Goal: Find specific page/section: Find specific page/section

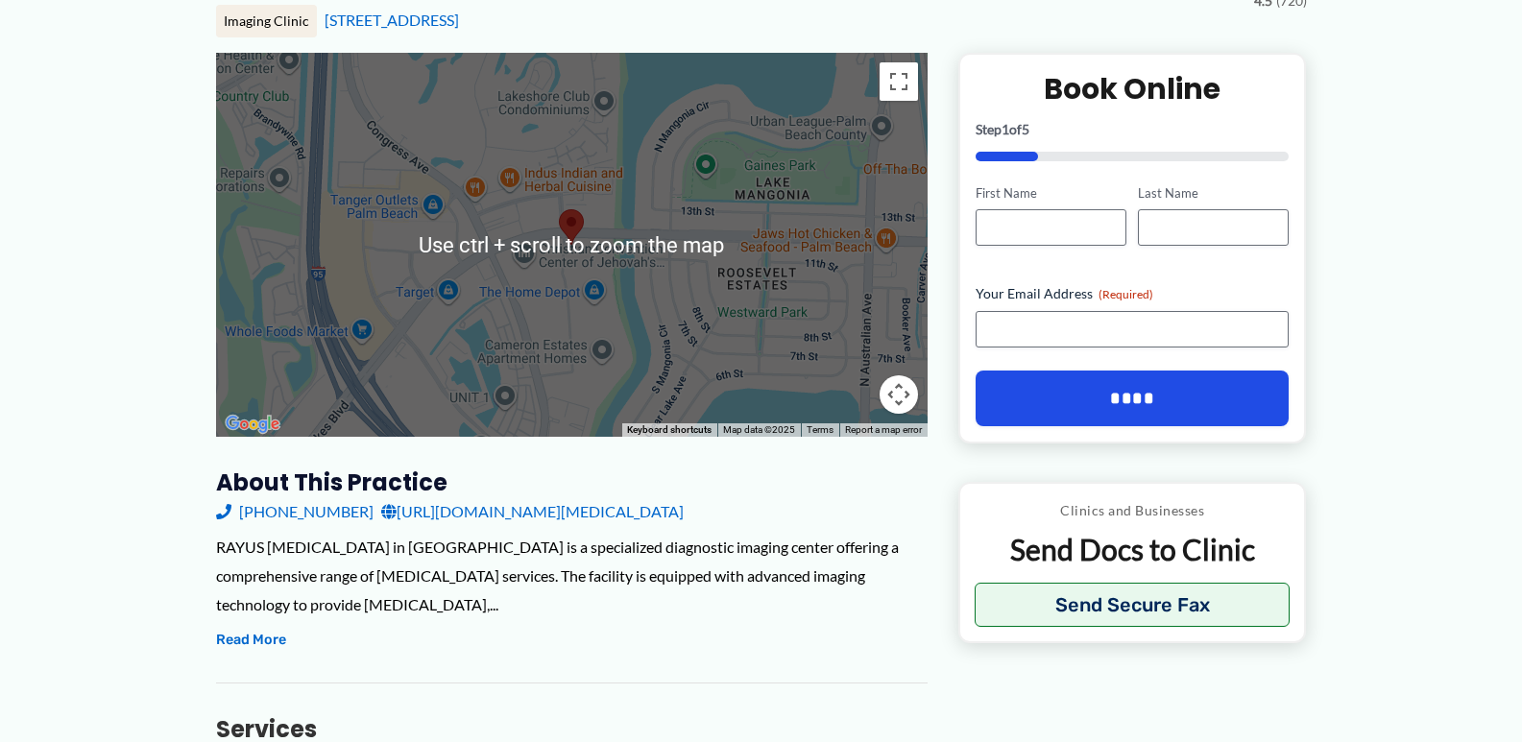
scroll to position [288, 0]
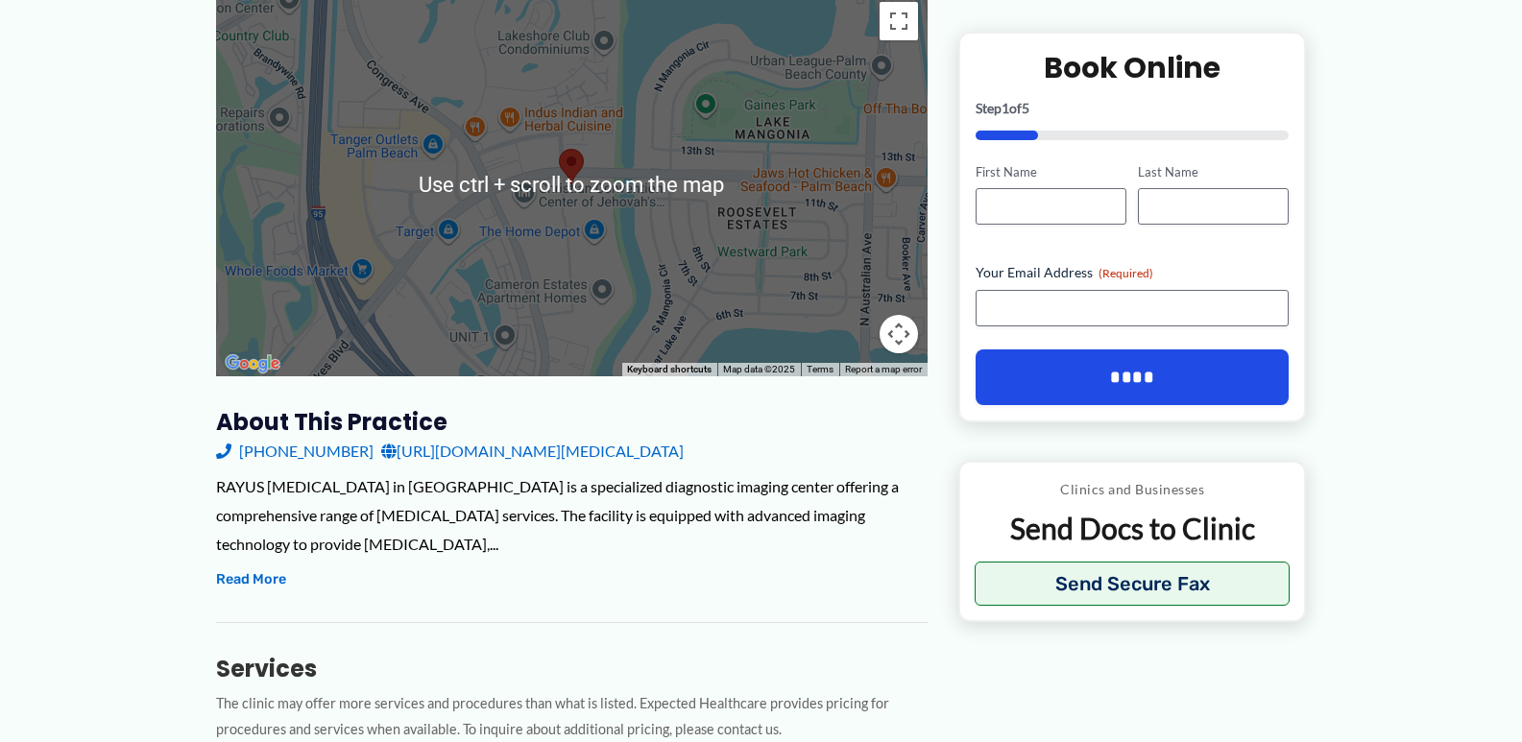
click at [594, 294] on div at bounding box center [572, 184] width 712 height 384
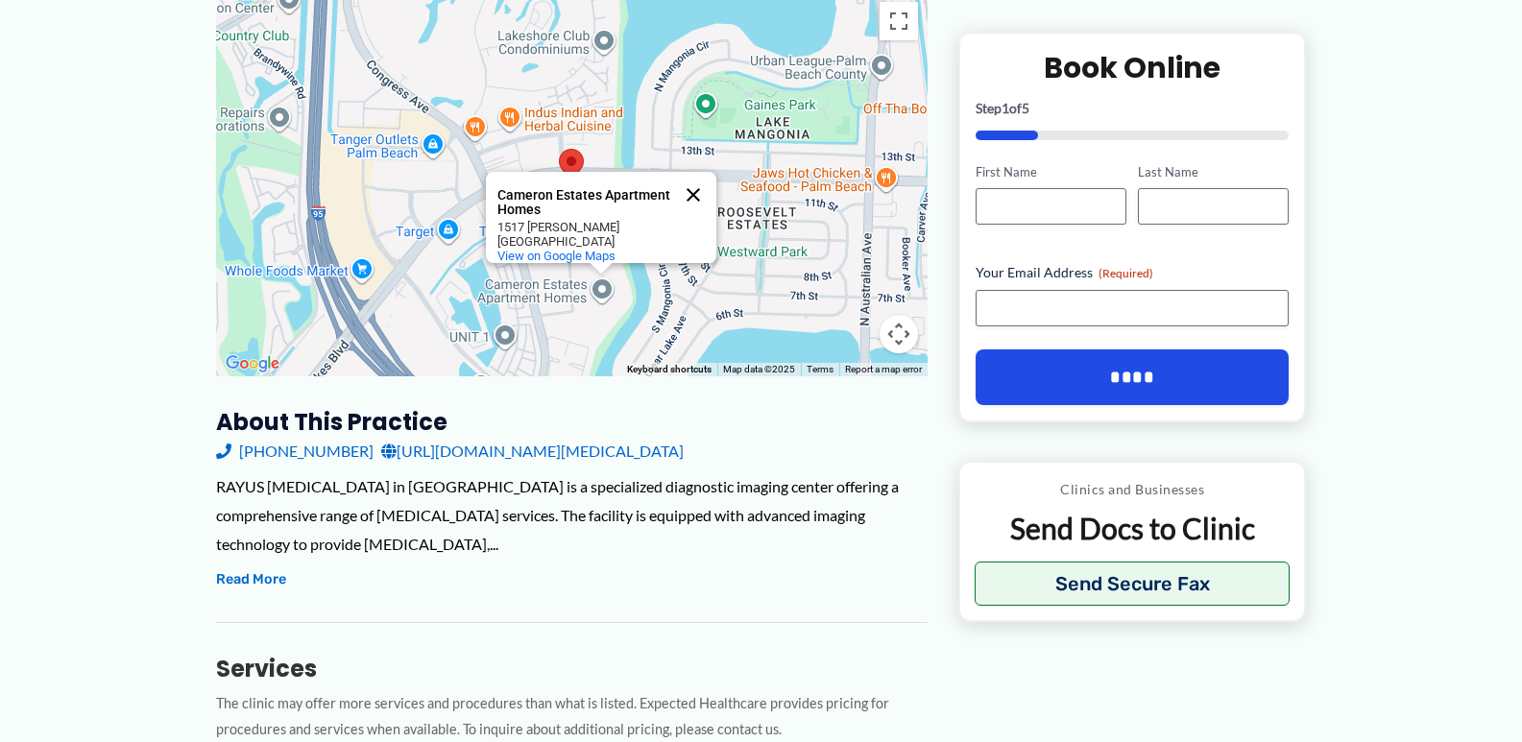
click at [687, 182] on button "Close" at bounding box center [693, 195] width 46 height 46
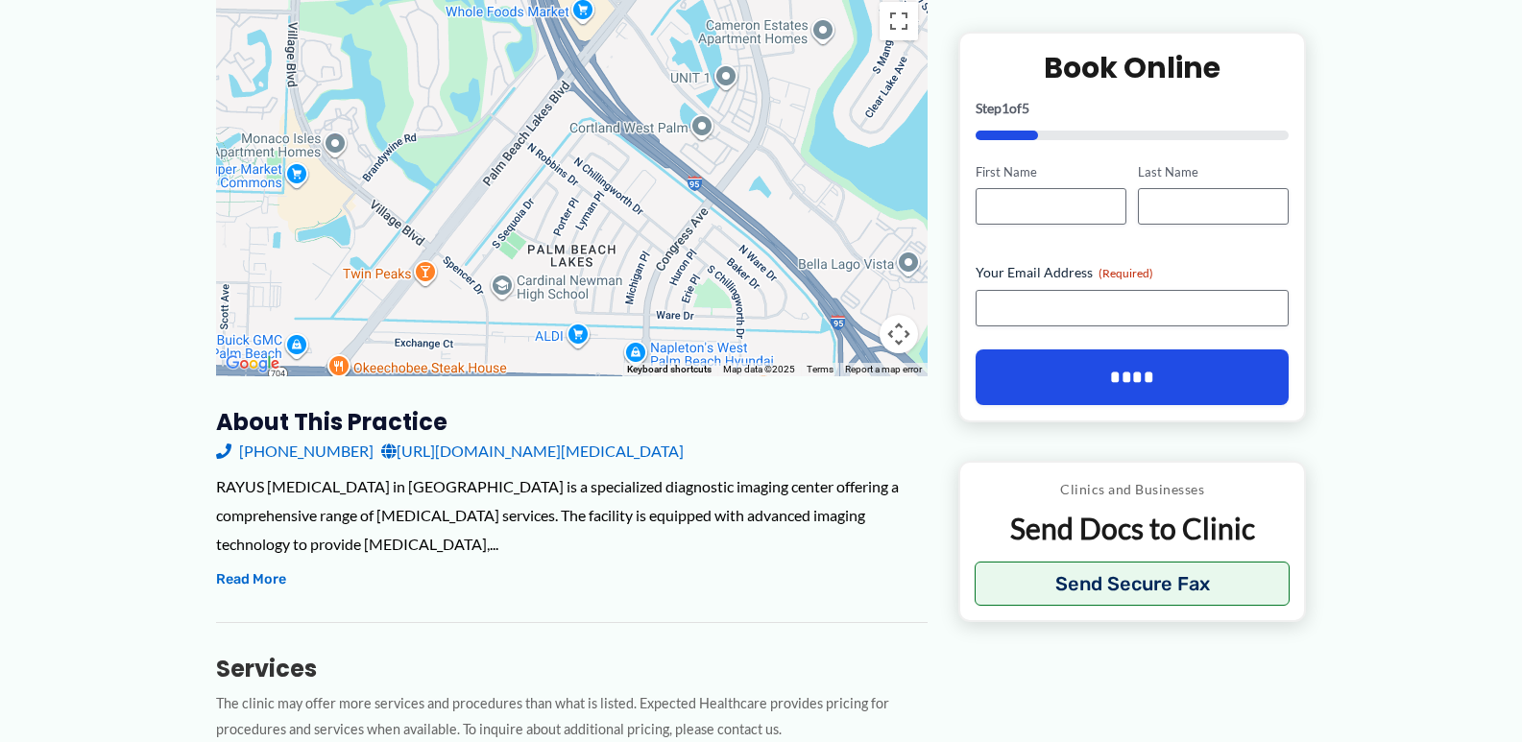
drag, startPoint x: 354, startPoint y: 338, endPoint x: 564, endPoint y: 96, distance: 320.0
click at [566, 94] on div at bounding box center [572, 184] width 712 height 384
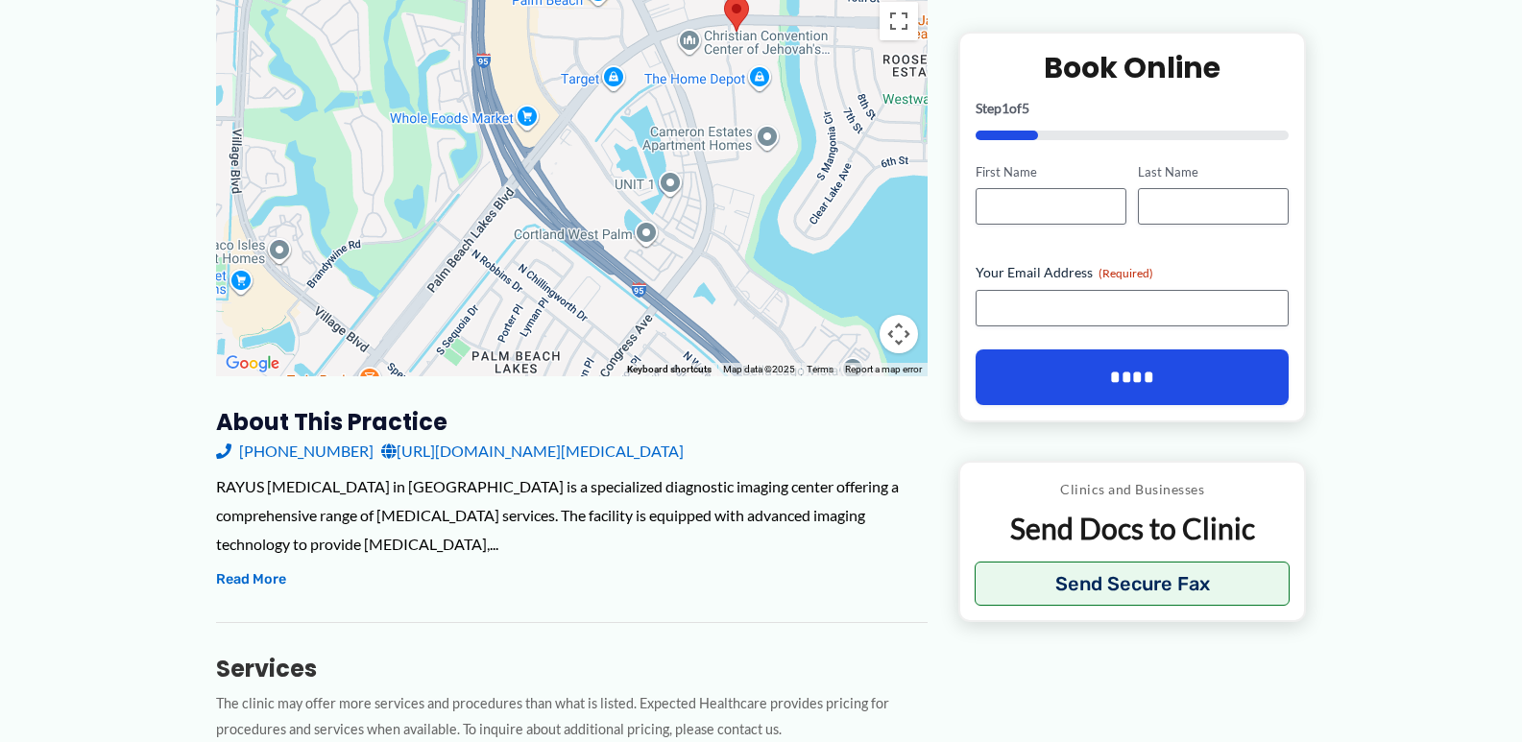
drag, startPoint x: 604, startPoint y: 114, endPoint x: 675, endPoint y: 51, distance: 95.2
click at [675, 51] on div at bounding box center [572, 184] width 712 height 384
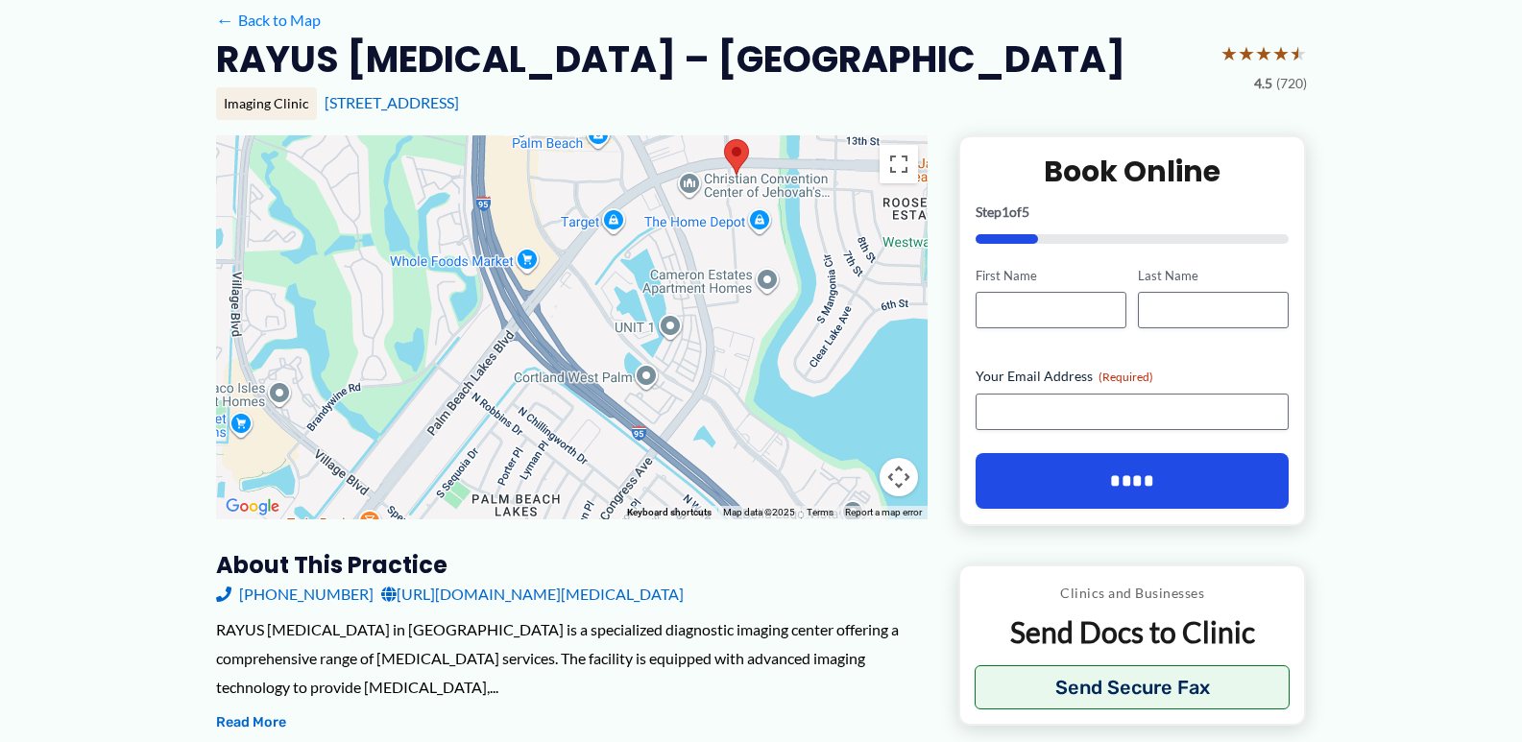
scroll to position [0, 0]
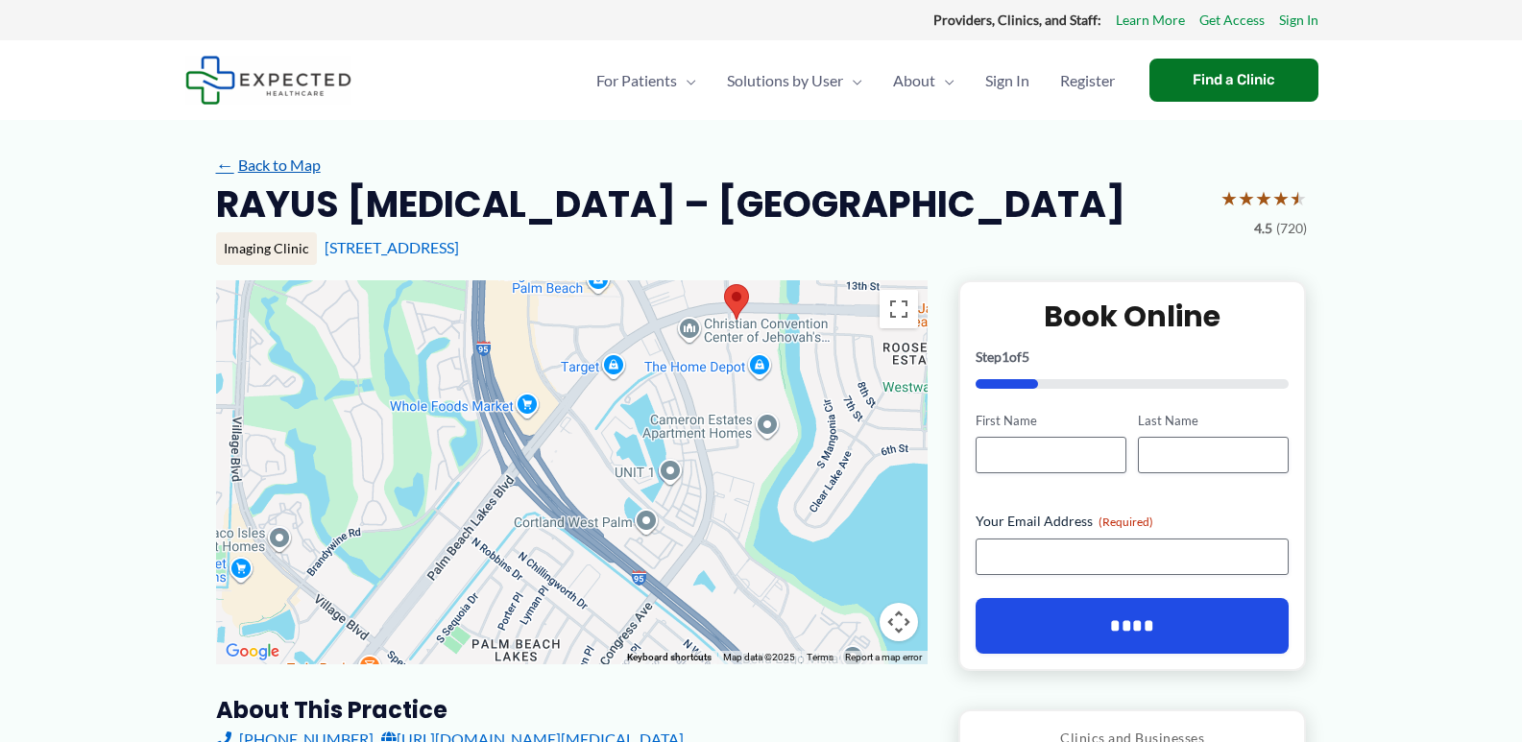
click at [261, 168] on link "← Back to Map" at bounding box center [268, 165] width 105 height 29
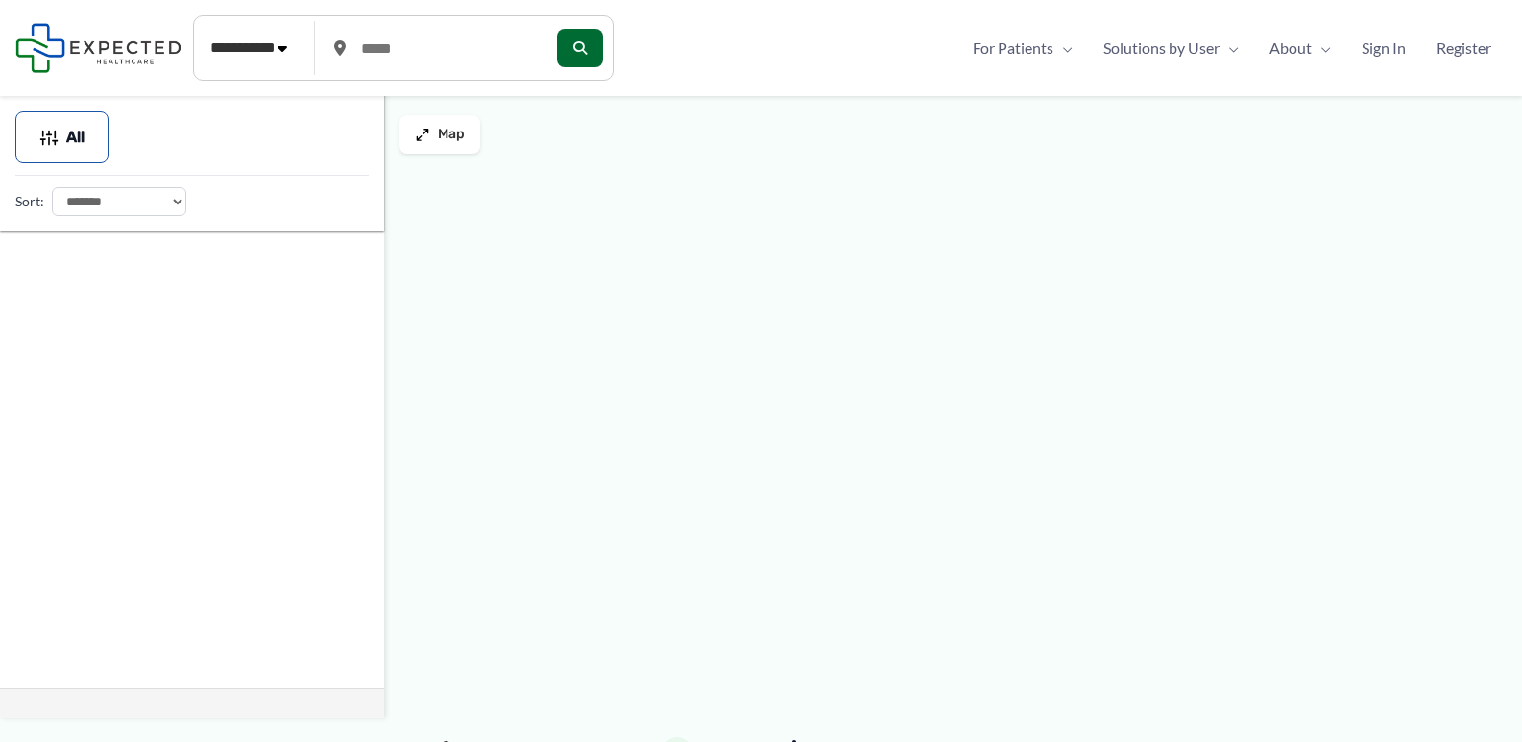
type input "*****"
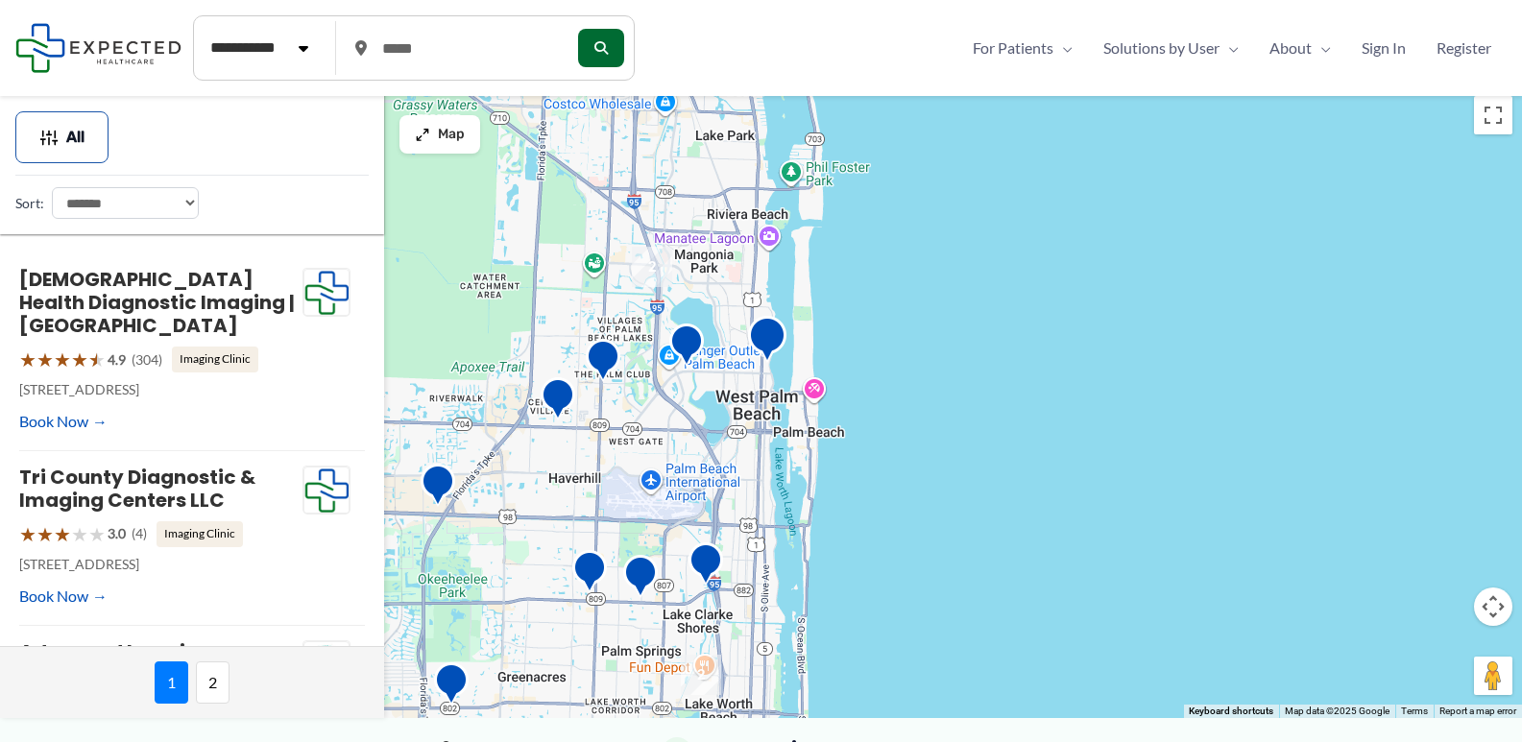
click at [765, 333] on img "Good Samaritan Outpatient Diagnostic Imaging Center" at bounding box center [767, 342] width 38 height 53
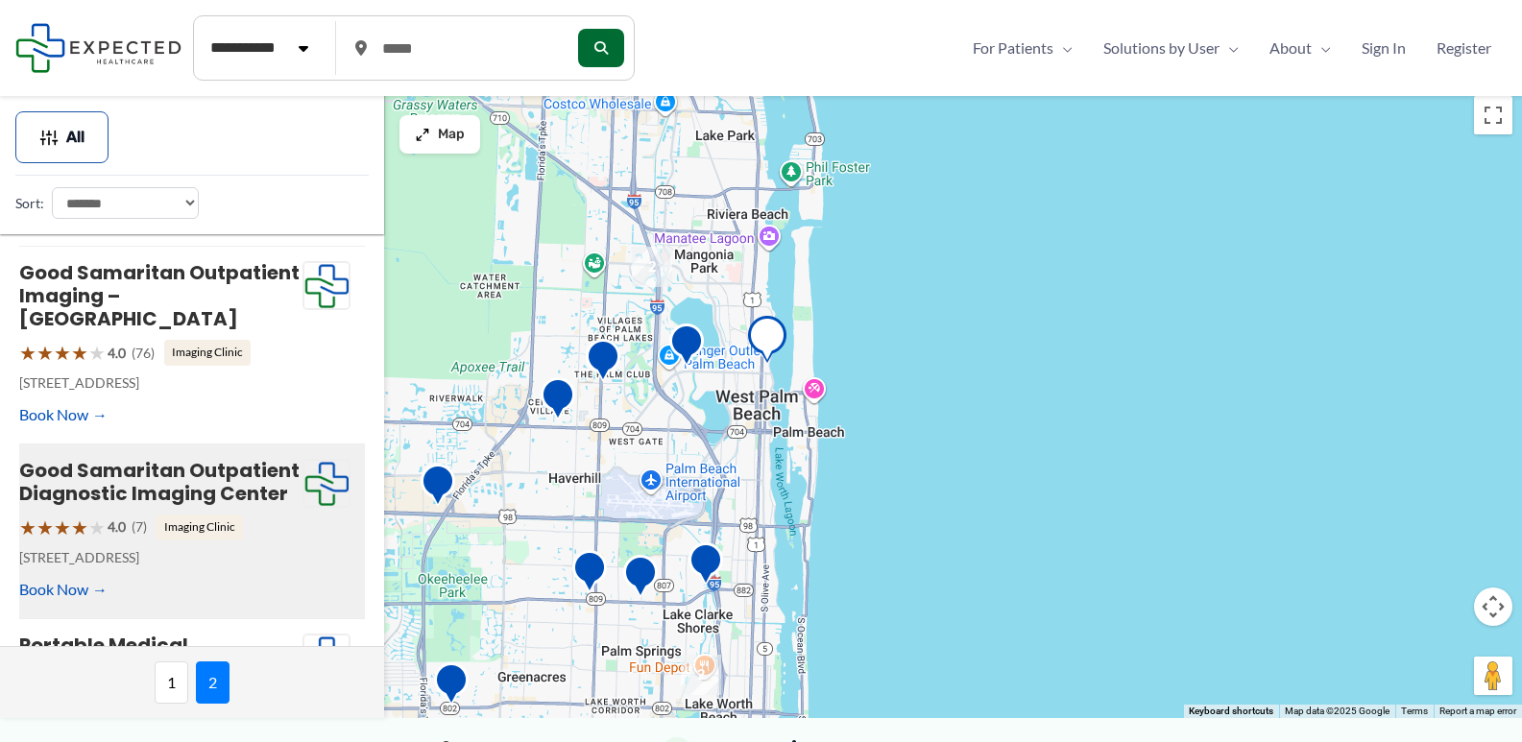
scroll to position [1078, 0]
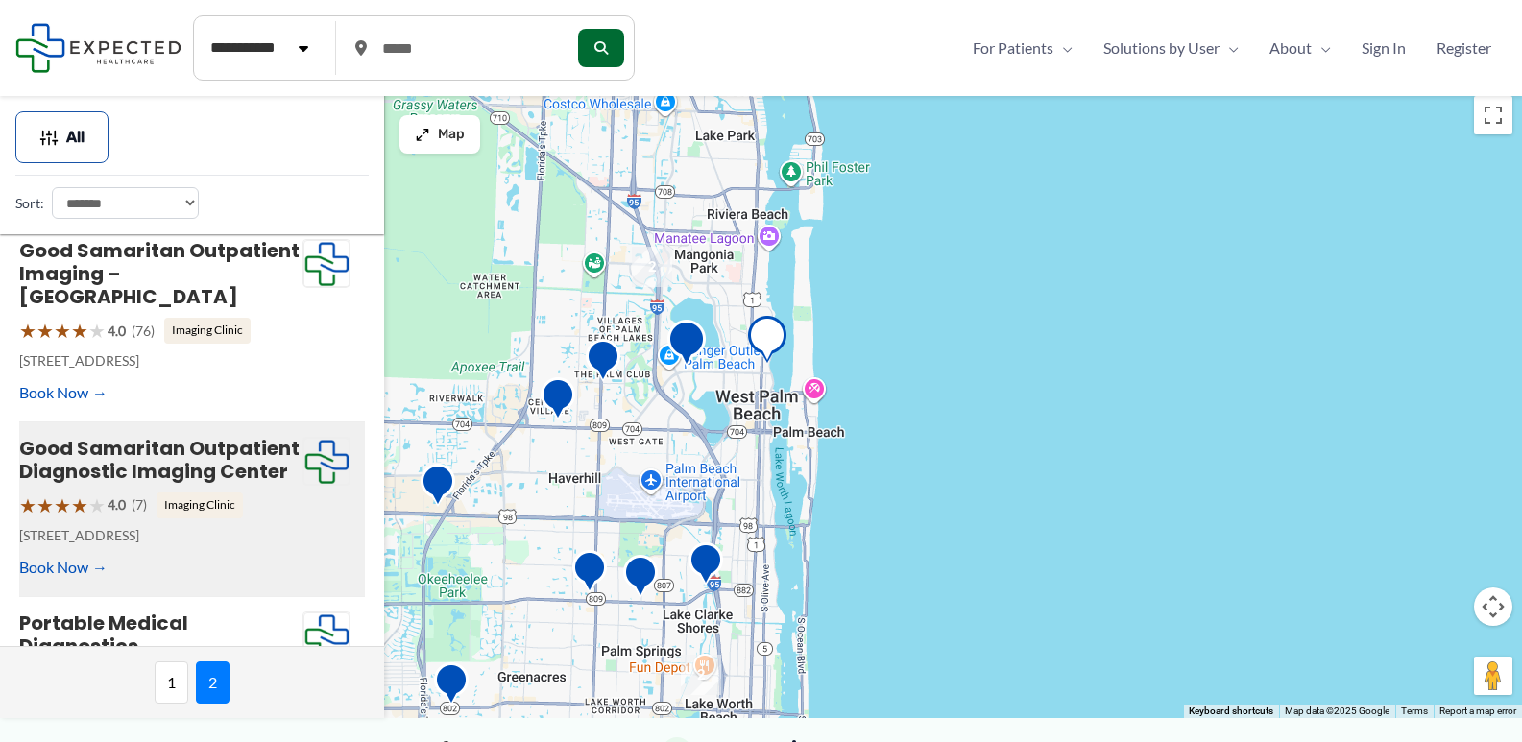
click at [686, 348] on img "RAYUS Radiology &#8211; West Palm Beach" at bounding box center [686, 346] width 38 height 53
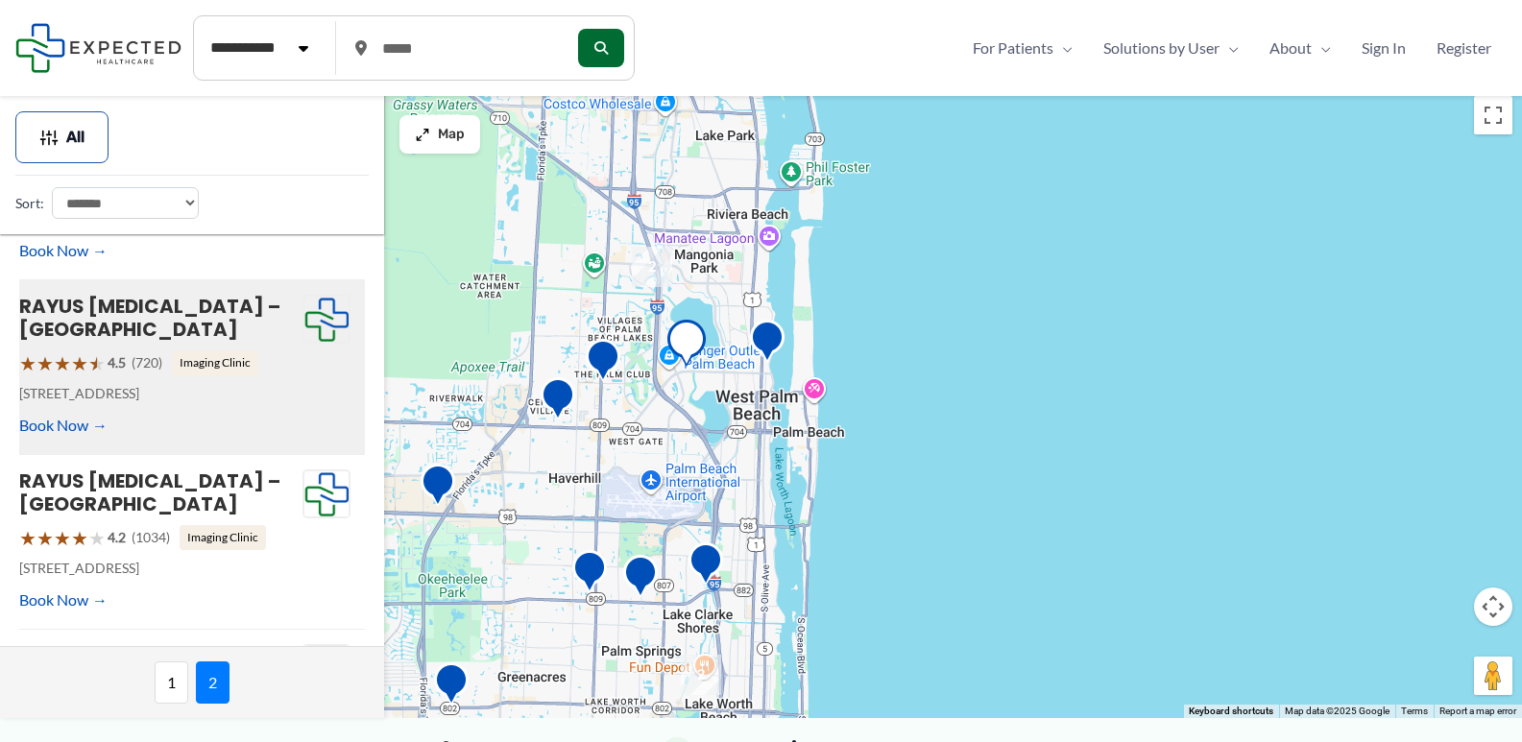
scroll to position [194, 0]
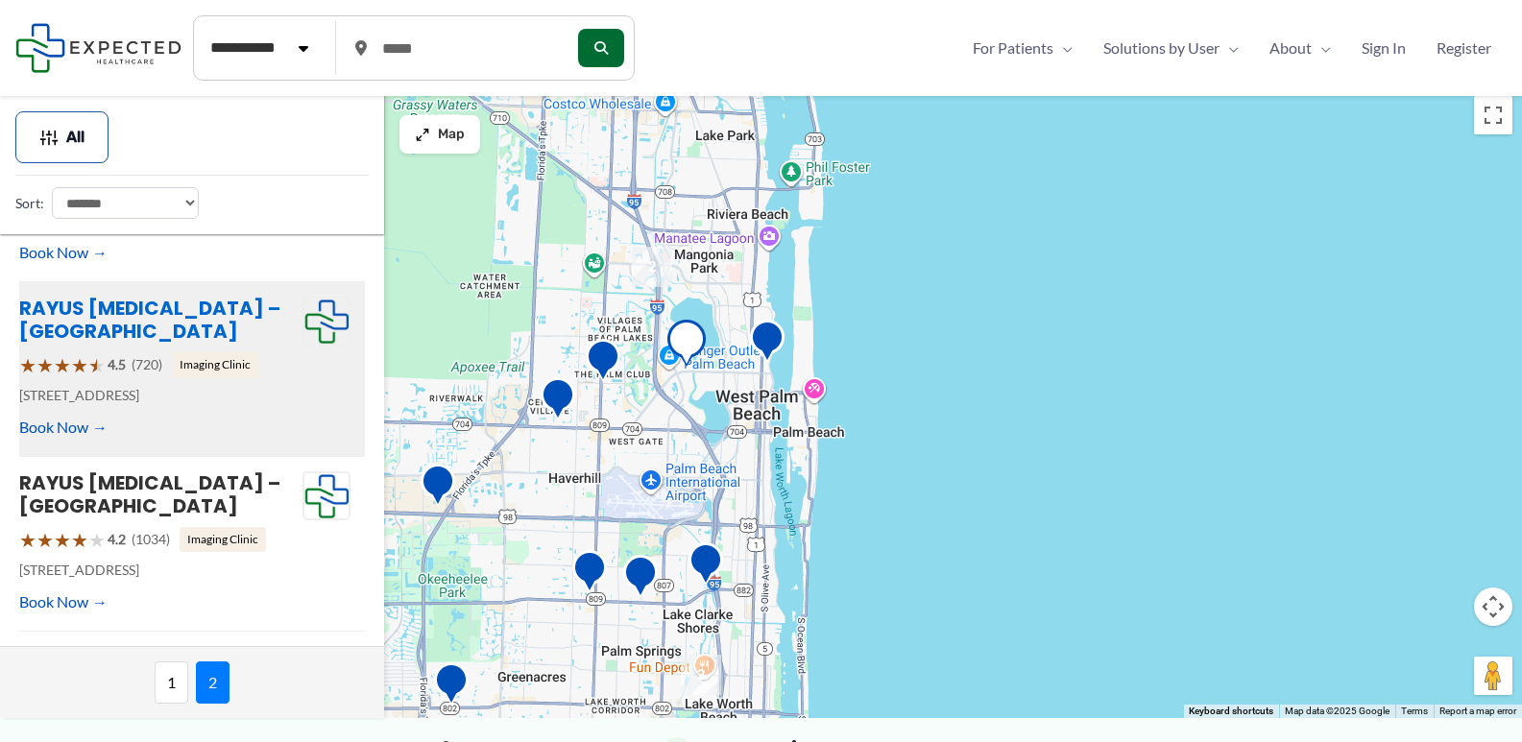
click at [97, 295] on link "RAYUS [MEDICAL_DATA] – [GEOGRAPHIC_DATA]" at bounding box center [149, 320] width 261 height 50
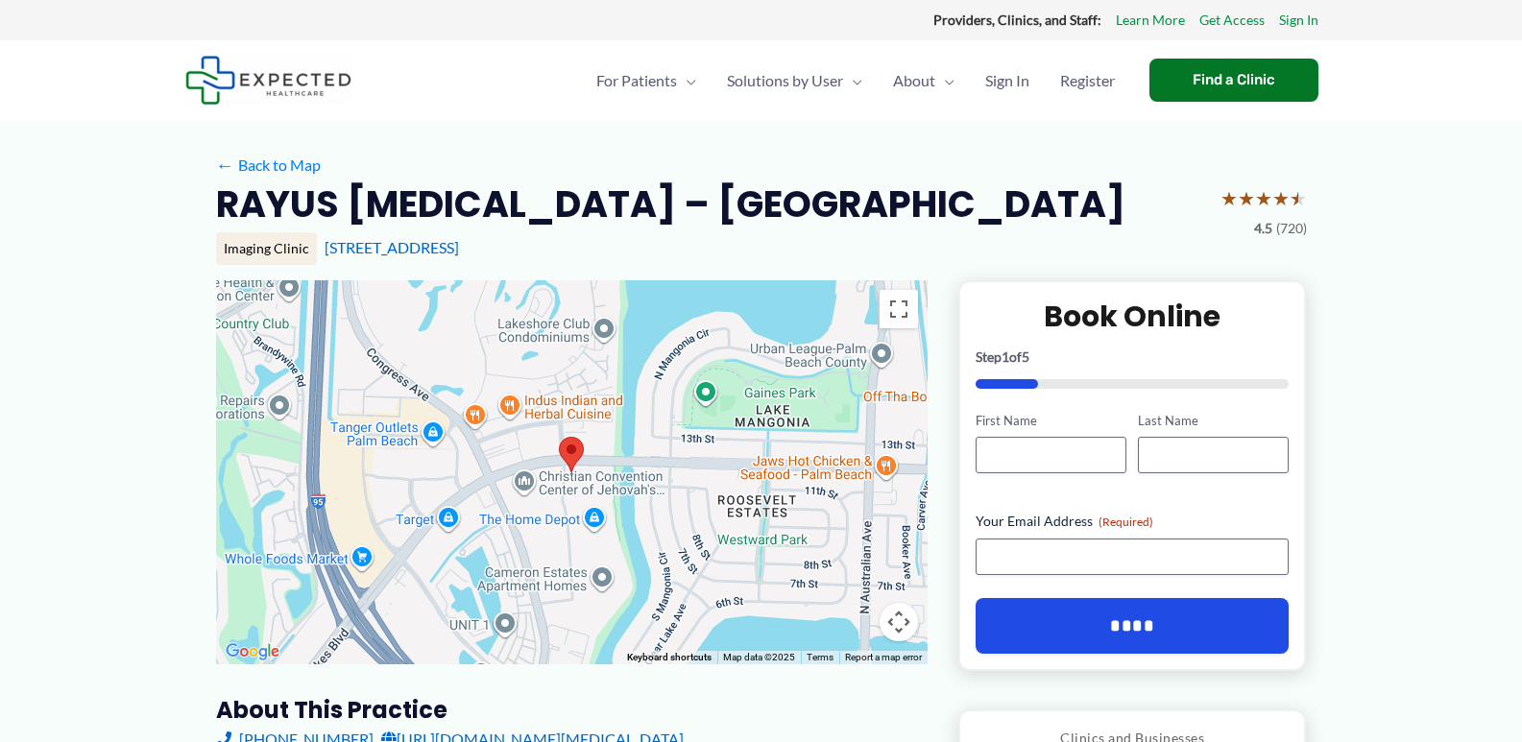
click at [442, 517] on div at bounding box center [572, 472] width 712 height 384
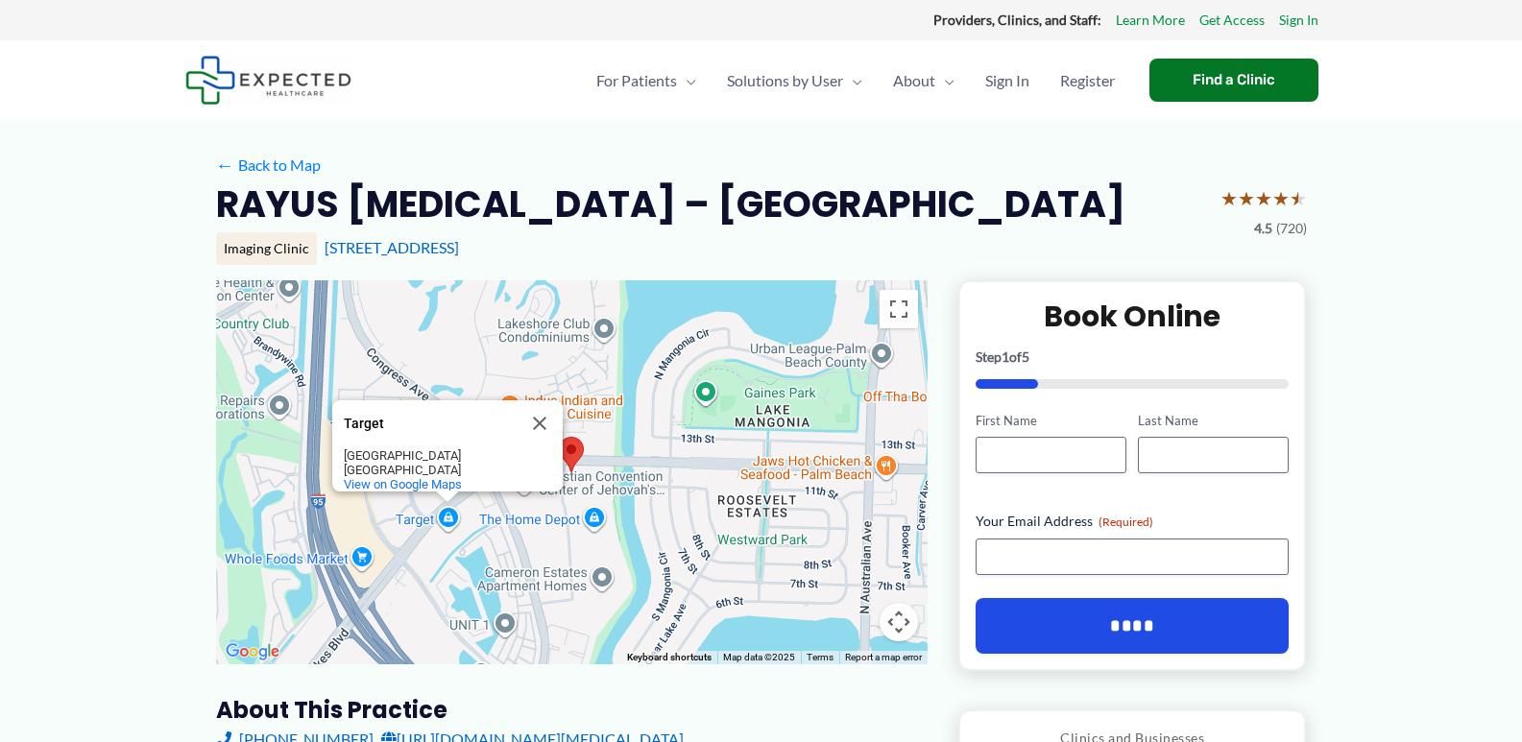
click at [590, 519] on div "Target Target 1760 Palm Beach Lakes Blvd West Palm Beach, FL 33401 View on Goog…" at bounding box center [572, 472] width 712 height 384
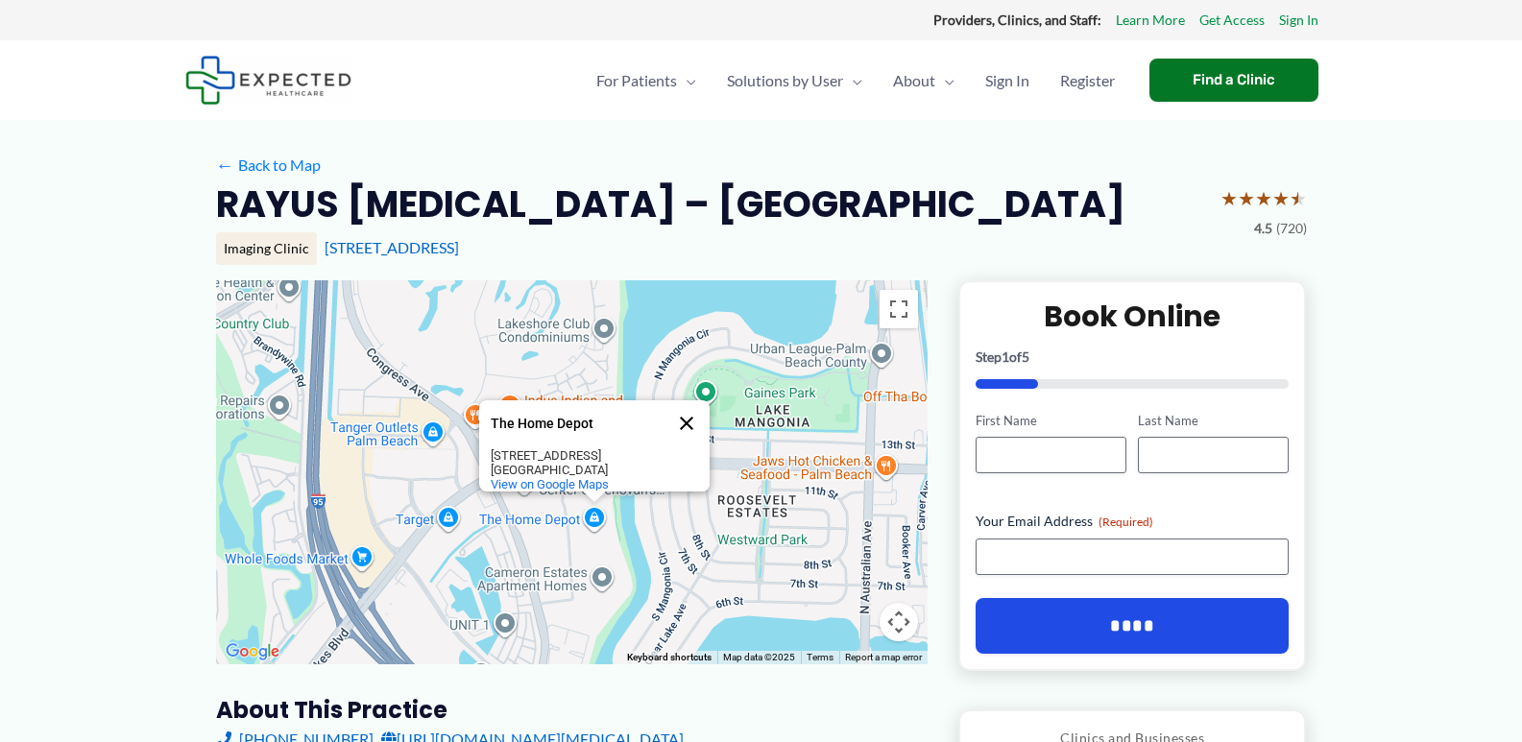
click at [683, 414] on button "Close" at bounding box center [687, 423] width 46 height 46
